Goal: Task Accomplishment & Management: Manage account settings

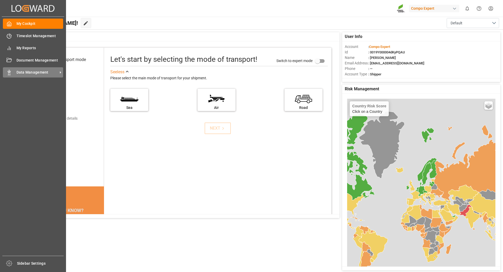
click at [26, 72] on span "Data Management" at bounding box center [37, 73] width 41 height 6
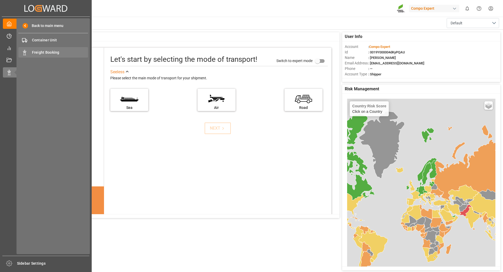
click at [43, 53] on span "Freight Booking" at bounding box center [60, 53] width 56 height 6
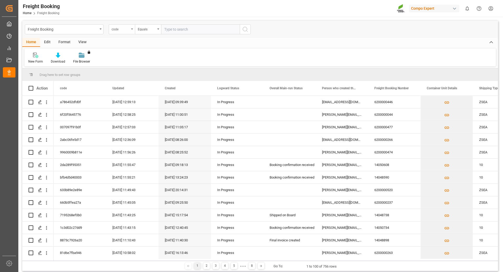
click at [130, 29] on div "code" at bounding box center [122, 29] width 26 height 10
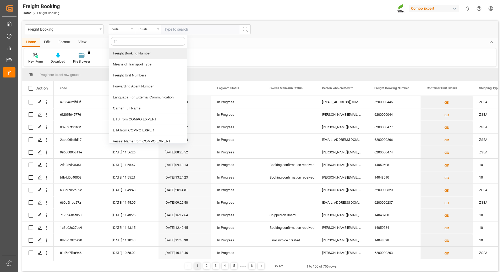
type input "fre"
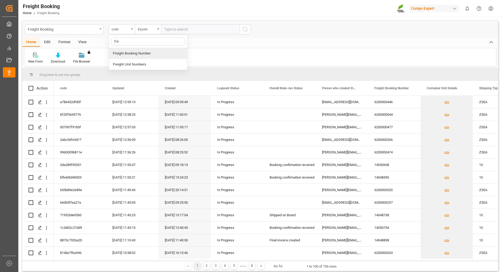
click at [129, 55] on div "Freight Booking Number" at bounding box center [148, 53] width 78 height 11
click at [186, 30] on input "text" at bounding box center [200, 29] width 79 height 10
paste input "6200000502"
type input "6200000502"
click at [247, 27] on icon "search button" at bounding box center [245, 29] width 6 height 6
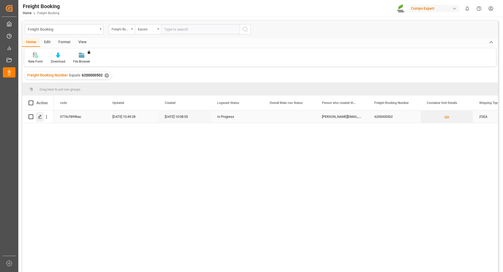
click at [39, 118] on polygon "Press SPACE to select this row." at bounding box center [40, 116] width 3 height 3
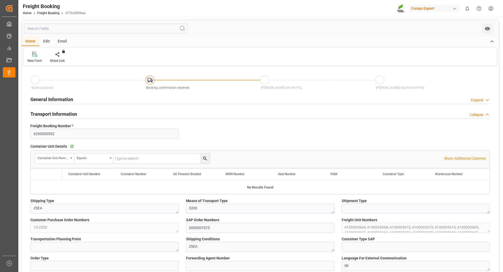
type input "Hapag [PERSON_NAME]"
type input "Hapag [PERSON_NAME] Aktiengesellschaft"
type input "9618305"
type input "BEANR"
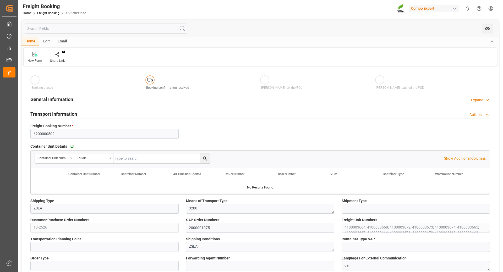
type input "UYMVD"
type input "0"
type input "715500"
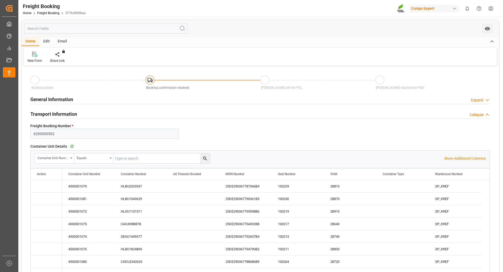
type input "[DATE] 01:00"
type input "[DATE] 22:17"
type input "[DATE] 10:00"
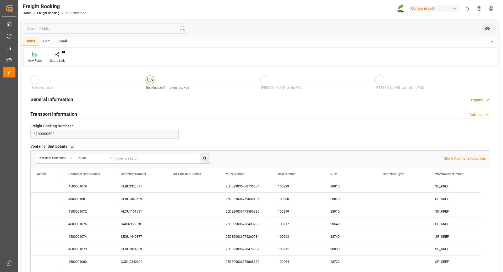
type input "[DATE] 10:08"
type input "[DATE] 16:42"
type input "[DATE] 08:46"
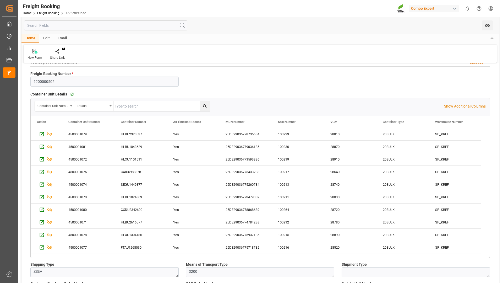
scroll to position [79, 0]
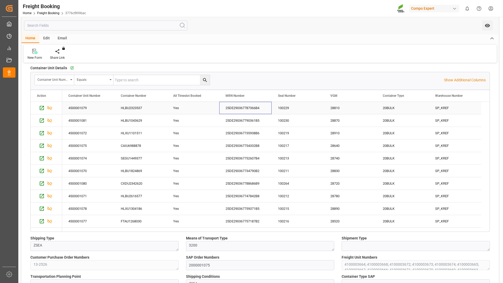
click at [237, 106] on div "25DE290367787366B4" at bounding box center [245, 108] width 52 height 12
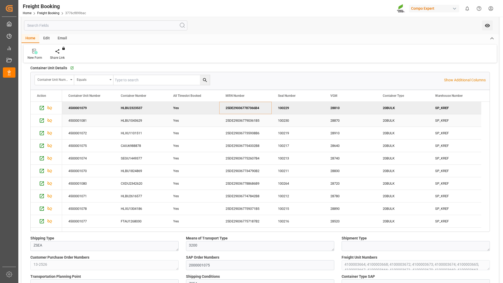
click at [136, 120] on div "HLBU1043629" at bounding box center [141, 120] width 52 height 12
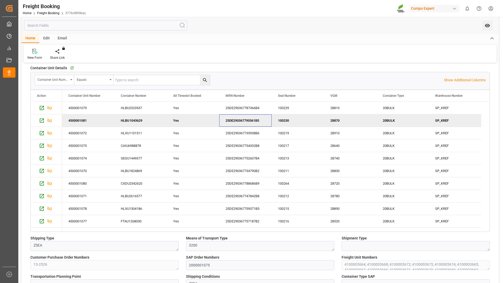
click at [250, 119] on div "25DE290367790361B5" at bounding box center [245, 120] width 52 height 12
click at [135, 131] on div "HLXU1101511" at bounding box center [141, 133] width 52 height 12
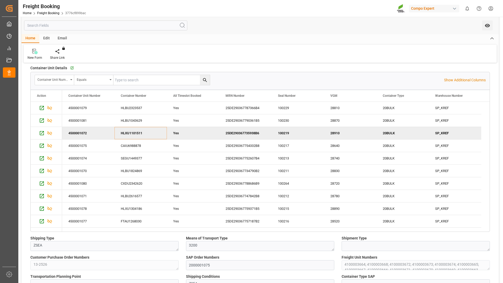
click at [243, 132] on div "25DE290367735938B6" at bounding box center [245, 133] width 52 height 12
click at [136, 145] on div "CAIU6988878" at bounding box center [141, 145] width 52 height 12
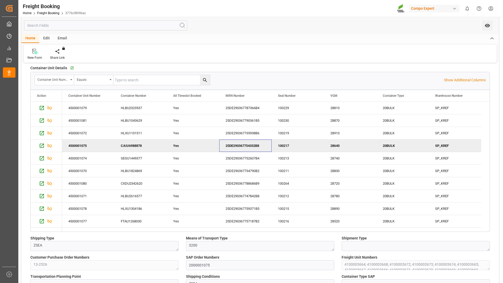
click at [252, 146] on div "25DE290367754332B8" at bounding box center [245, 145] width 52 height 12
click at [128, 158] on div "SEGU1449377" at bounding box center [141, 158] width 52 height 12
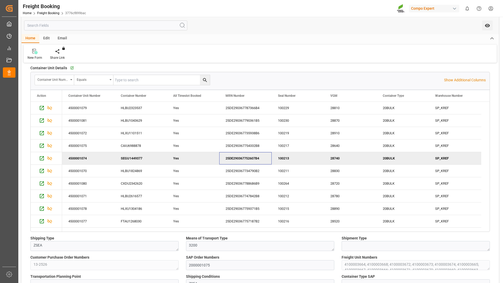
click at [241, 157] on div "25DE290367752607B4" at bounding box center [245, 158] width 52 height 12
click at [130, 170] on div "HLBU1824869" at bounding box center [141, 171] width 52 height 12
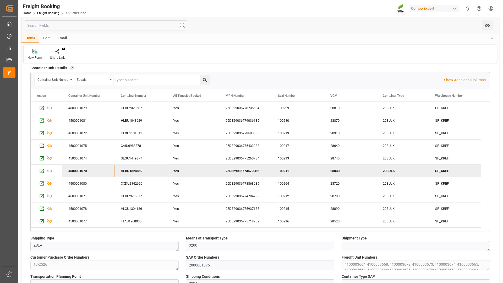
click at [245, 169] on div "25DE290367734790B2" at bounding box center [245, 171] width 52 height 12
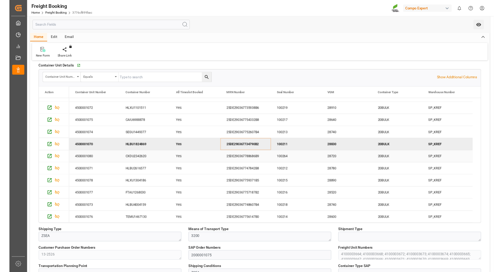
scroll to position [105, 0]
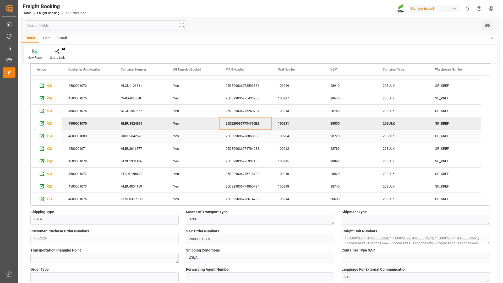
click at [132, 136] on div "CXDU2342620" at bounding box center [141, 136] width 52 height 12
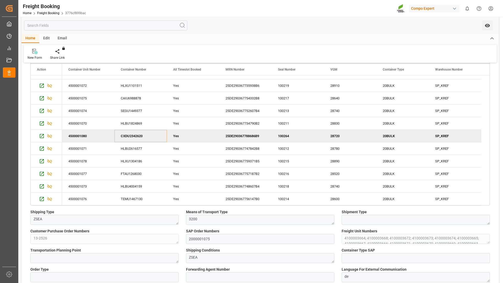
click at [243, 135] on div "25DE290367788686B9" at bounding box center [245, 136] width 52 height 12
click at [132, 149] on div "HLBU2616577" at bounding box center [141, 148] width 52 height 12
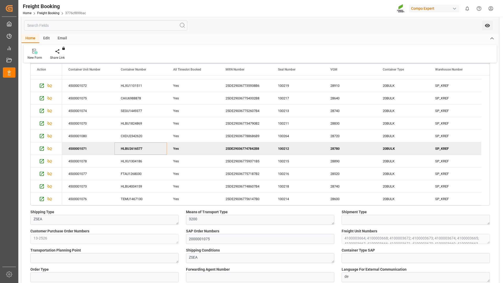
click at [235, 149] on div "25DE290367747842B8" at bounding box center [245, 148] width 52 height 12
click at [127, 160] on div "HLXU1304186" at bounding box center [141, 161] width 52 height 12
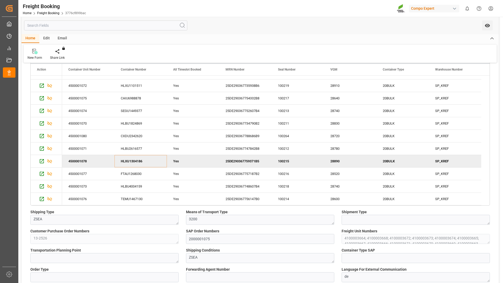
click at [257, 161] on div "25DE290367759371B5" at bounding box center [245, 161] width 52 height 12
click at [134, 172] on div "FTAU1268030" at bounding box center [141, 173] width 52 height 12
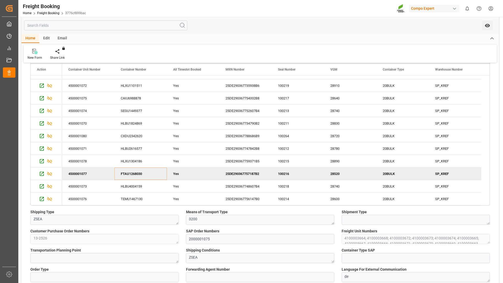
click at [238, 175] on div "25DE290367757187B2" at bounding box center [245, 173] width 52 height 12
click at [130, 186] on div "HLBU4004159" at bounding box center [141, 186] width 52 height 12
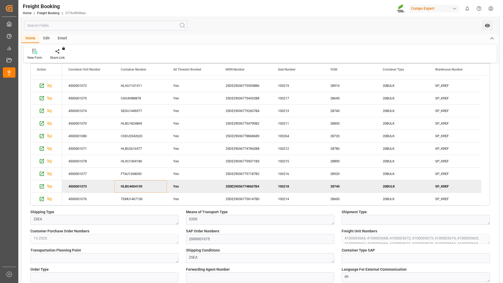
click at [249, 185] on div "25DE290367748607B4" at bounding box center [245, 186] width 52 height 12
click at [135, 196] on div "TEMU1467130" at bounding box center [141, 199] width 52 height 12
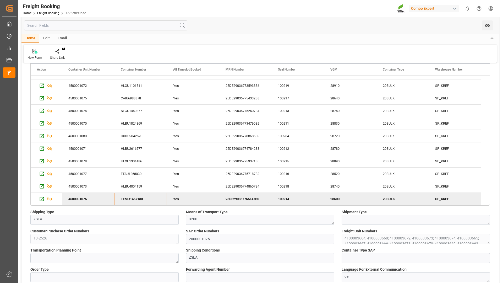
click at [250, 197] on div "25DE290367756147B0" at bounding box center [245, 199] width 52 height 12
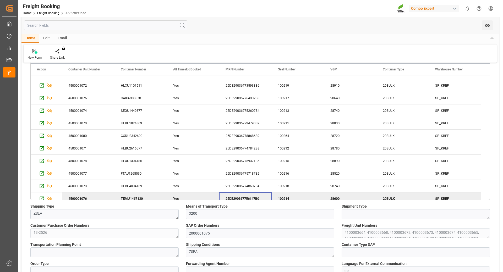
scroll to position [0, 0]
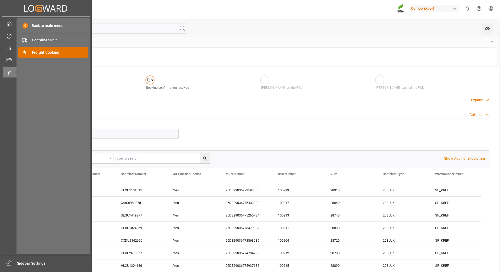
click at [41, 49] on div "Freight Booking Freight Booking" at bounding box center [53, 52] width 70 height 10
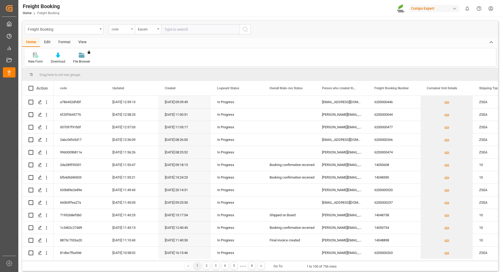
click at [129, 30] on div "code" at bounding box center [122, 29] width 26 height 10
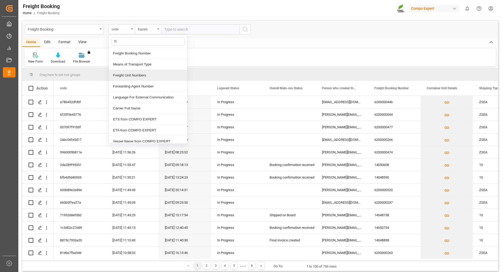
type input "fre"
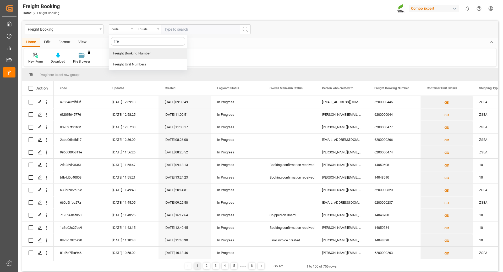
click at [129, 52] on div "Freight Booking Number" at bounding box center [148, 53] width 78 height 11
click at [184, 28] on input "text" at bounding box center [200, 29] width 79 height 10
paste input "6200000458"
type input "6200000458"
click at [247, 29] on icon "search button" at bounding box center [245, 29] width 6 height 6
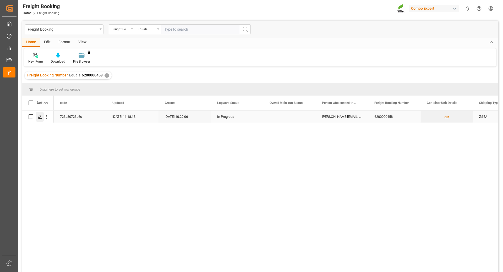
click at [40, 118] on icon "Press SPACE to select this row." at bounding box center [40, 117] width 4 height 4
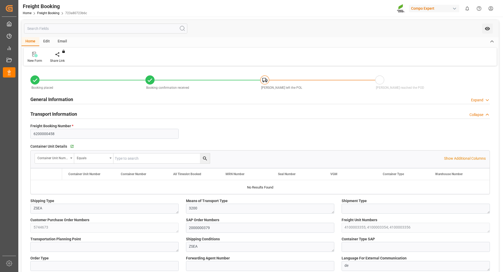
type input "[PERSON_NAME]"
type input "[PERSON_NAME] Group"
type input "9246607"
type input "BEANR"
type input "ARZAE"
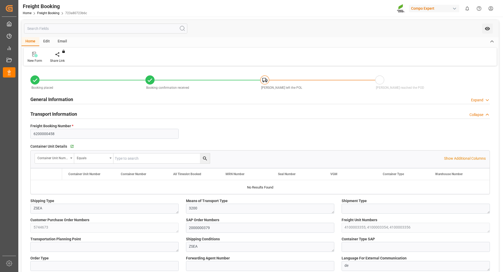
type input "0"
type input "106087.5"
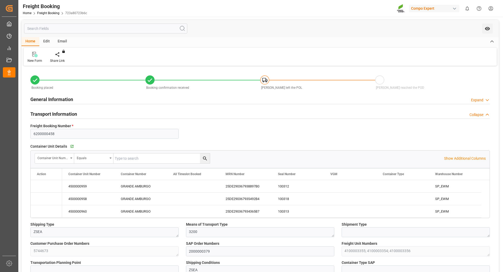
type input "[DATE] 01:00"
type input "[DATE] 06:00"
type input "[DATE] 22:40"
type input "[DATE] 16:47"
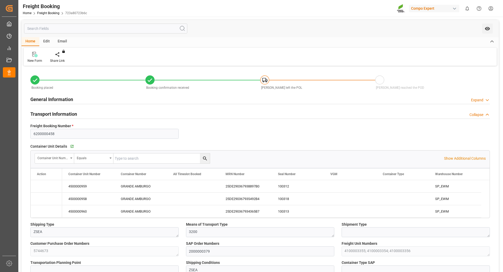
type input "[DATE] 10:29"
type input "[DATE] 13:45"
type input "[DATE] 13:38"
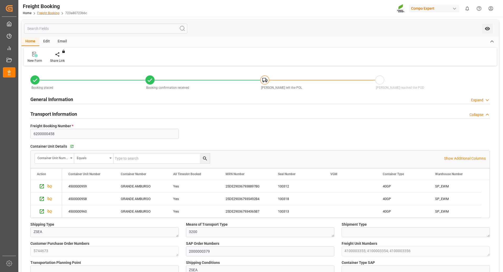
click at [42, 12] on link "Freight Booking" at bounding box center [48, 13] width 22 height 4
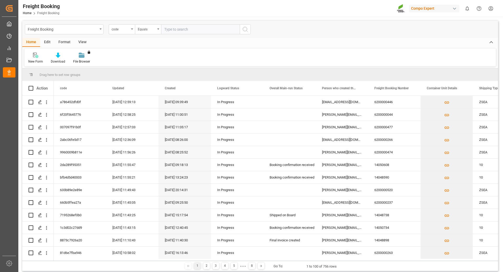
drag, startPoint x: 187, startPoint y: 27, endPoint x: 182, endPoint y: 27, distance: 5.0
click at [187, 27] on input "text" at bounding box center [200, 29] width 79 height 10
drag, startPoint x: 197, startPoint y: 28, endPoint x: 143, endPoint y: 28, distance: 53.2
click at [143, 28] on div "code Equals" at bounding box center [180, 29] width 142 height 10
click at [131, 29] on icon "open menu" at bounding box center [132, 29] width 2 height 1
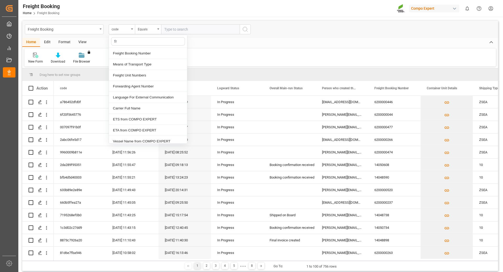
type input "fre"
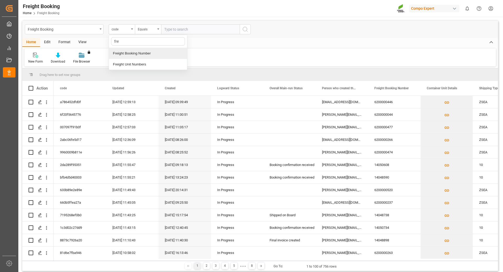
drag, startPoint x: 131, startPoint y: 51, endPoint x: 140, endPoint y: 50, distance: 9.0
click at [132, 51] on div "Freight Booking Number" at bounding box center [148, 53] width 78 height 11
click at [172, 30] on input "text" at bounding box center [200, 29] width 79 height 10
paste input "6200000477"
type input "6200000477"
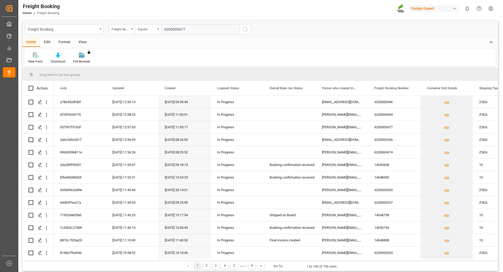
click at [248, 30] on icon "search button" at bounding box center [245, 29] width 6 height 6
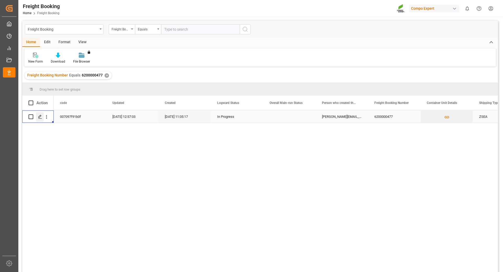
click at [41, 118] on icon "Press SPACE to select this row." at bounding box center [40, 117] width 4 height 4
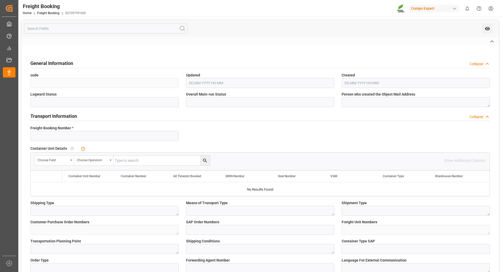
type input "6200000477"
type textarea "ZSEA"
type textarea "3200"
type textarea "5745313"
type input "2000001017"
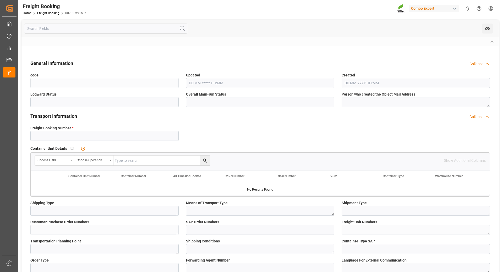
type textarea "4100004806; 4100003613; 4100003612; 4100004805"
type textarea "ZSEA"
type textarea "de"
type input "GRIU"
type input "S328053055"
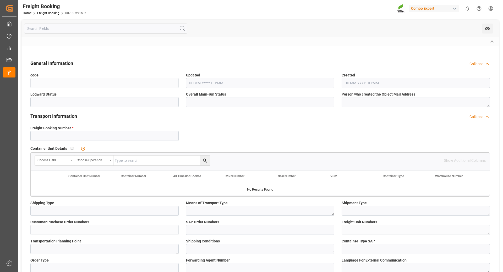
type input "GRANDE AMBURGO"
type input "[GEOGRAPHIC_DATA]"
type input "[PERSON_NAME]"
type textarea "CIF"
type textarea "SP_EWM"
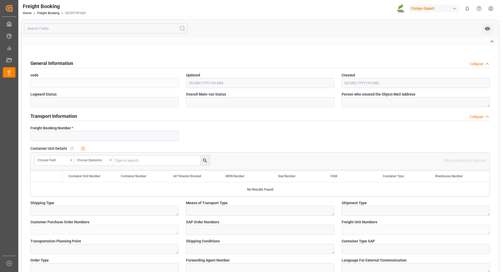
type textarea "VITA RZ 10L (x60) ARG MTO"
type textarea "4251902528"
type input "SP_EWM"
type input "Logistics Service Provider"
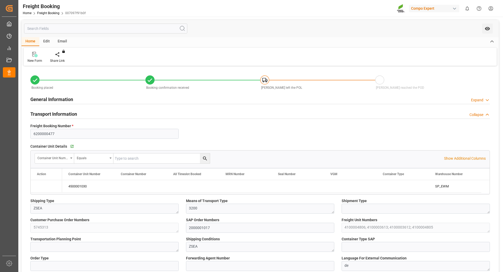
type input "[PERSON_NAME]"
type input "[PERSON_NAME] Group"
type input "9246607"
type input "BEANR"
type input "ARZAE"
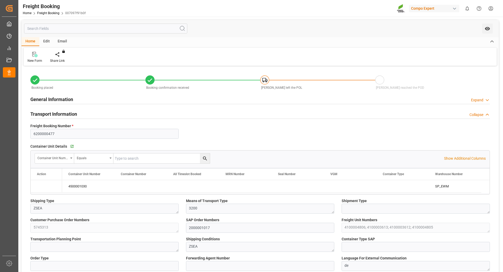
type input "0"
type input "35100"
type input "[DATE] 01:00"
type input "[DATE] 06:00"
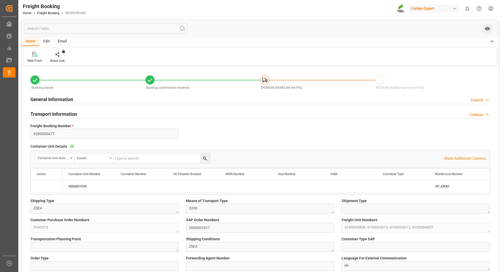
type input "[DATE] 23:00"
type input "[DATE] 16:53"
type input "[DATE] 11:05"
type input "[DATE] 11:07"
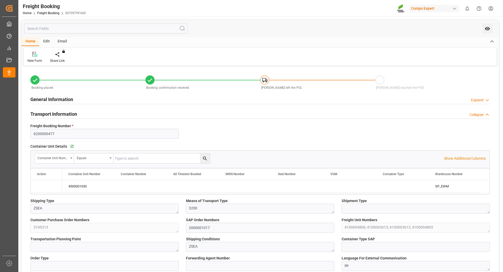
type input "[DATE] 14:13"
click at [49, 12] on link "Freight Booking" at bounding box center [48, 13] width 22 height 4
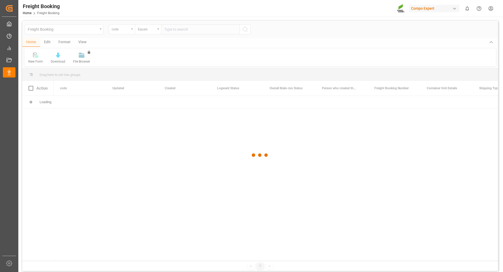
click at [129, 30] on div at bounding box center [260, 155] width 476 height 269
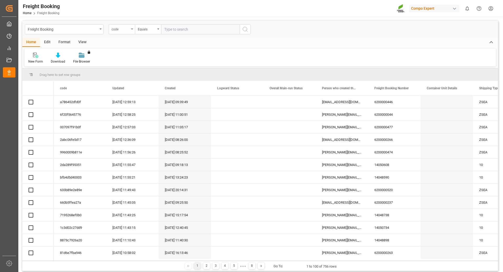
click at [132, 30] on div "code" at bounding box center [122, 29] width 26 height 10
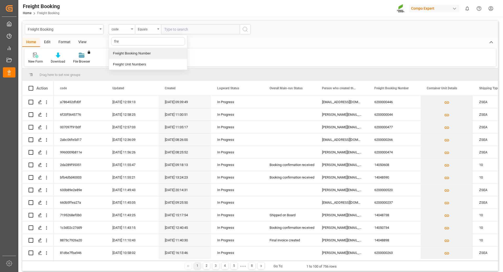
type input "frei"
click at [130, 52] on div "Freight Booking Number" at bounding box center [148, 53] width 78 height 11
click at [189, 27] on input "text" at bounding box center [200, 29] width 79 height 10
paste input "6200000237"
type input "6200000237"
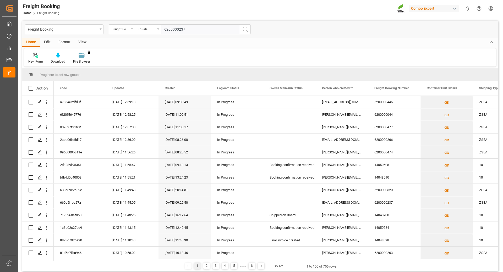
click at [241, 29] on button "search button" at bounding box center [245, 29] width 11 height 10
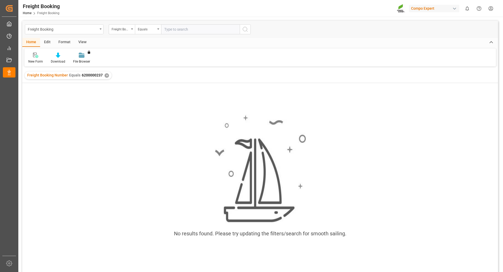
click at [105, 74] on div "✕" at bounding box center [107, 75] width 4 height 4
